Goal: Task Accomplishment & Management: Manage account settings

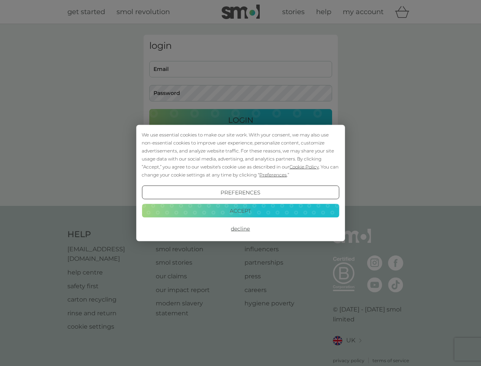
click at [304, 167] on span "Cookie Policy" at bounding box center [304, 167] width 29 height 6
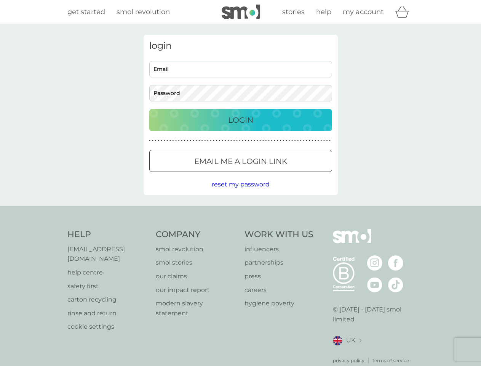
click at [272, 175] on div "login Email Password Login ● ● ● ● ● ● ● ● ● ● ● ● ● ● ● ● ● ● ● ● ● ● ● ● ● ● …" at bounding box center [241, 115] width 194 height 160
click at [240, 192] on div "login Email Password Login ● ● ● ● ● ● ● ● ● ● ● ● ● ● ● ● ● ● ● ● ● ● ● ● ● ● …" at bounding box center [241, 115] width 194 height 160
click at [240, 229] on div "Help [EMAIL_ADDRESS][DOMAIN_NAME] help centre safety first carton recycling rin…" at bounding box center [240, 296] width 347 height 135
click at [240, 210] on div "Help [EMAIL_ADDRESS][DOMAIN_NAME] help centre safety first carton recycling rin…" at bounding box center [240, 296] width 481 height 181
